Goal: Information Seeking & Learning: Learn about a topic

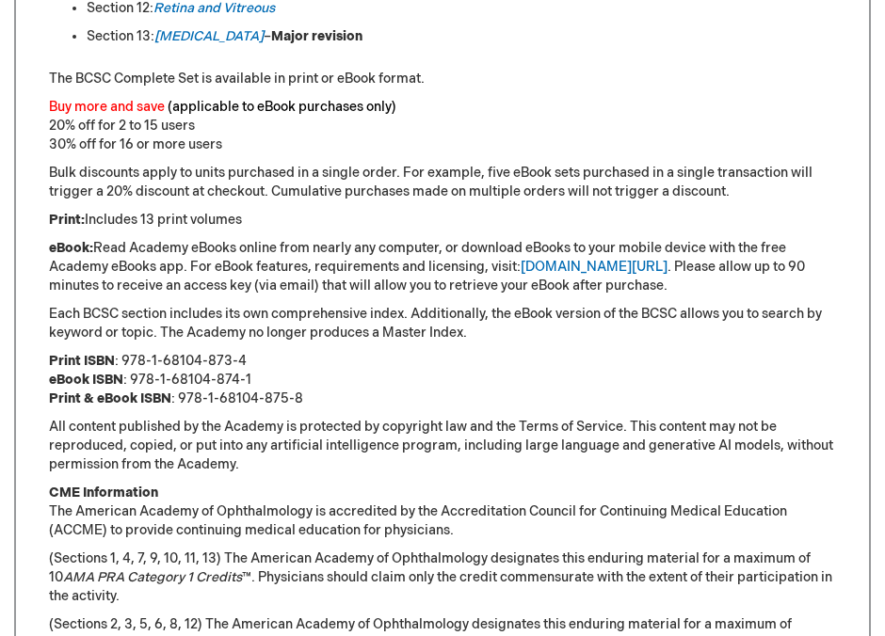
scroll to position [1188, 0]
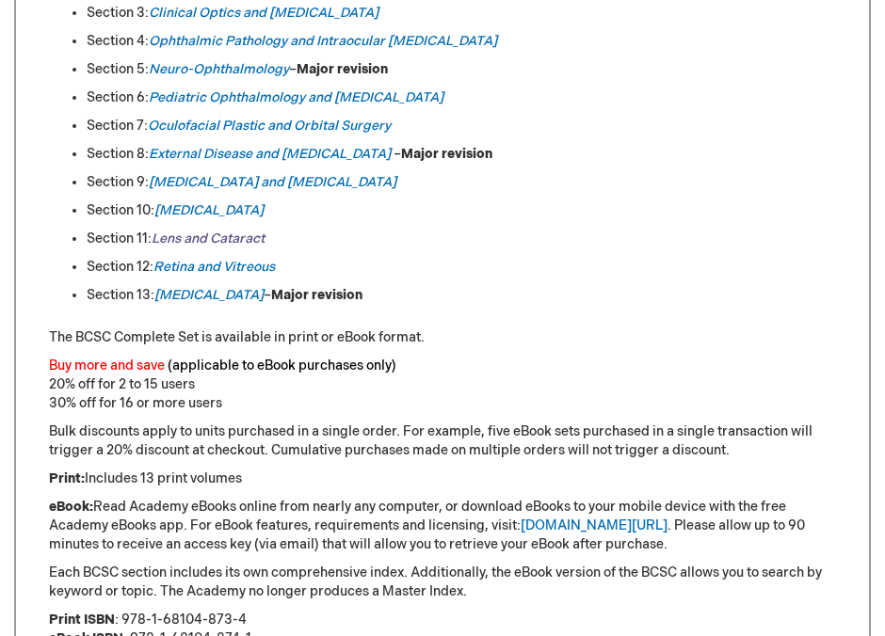
click at [225, 231] on em "Lens and Cataract" at bounding box center [208, 239] width 113 height 16
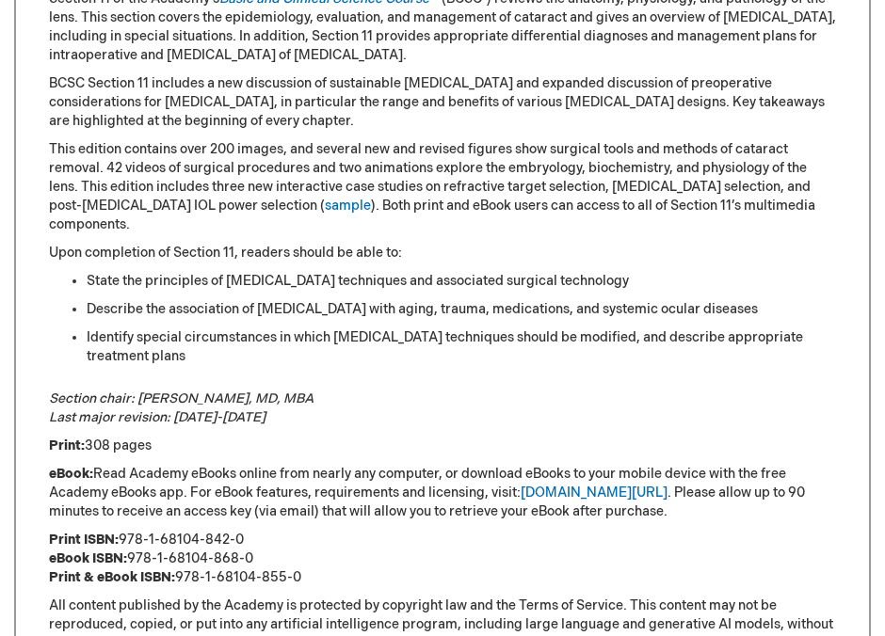
scroll to position [1049, 0]
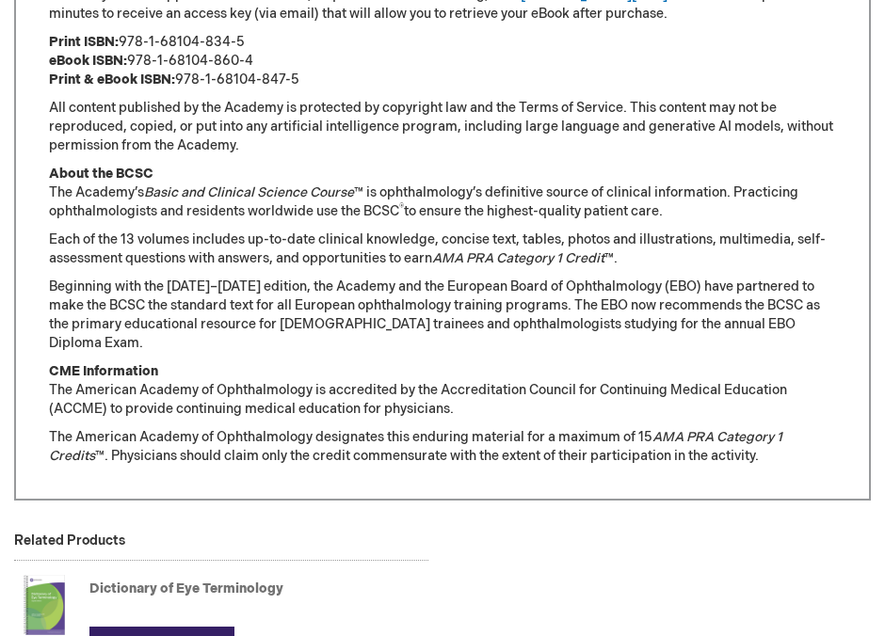
scroll to position [1392, 0]
